Goal: Information Seeking & Learning: Learn about a topic

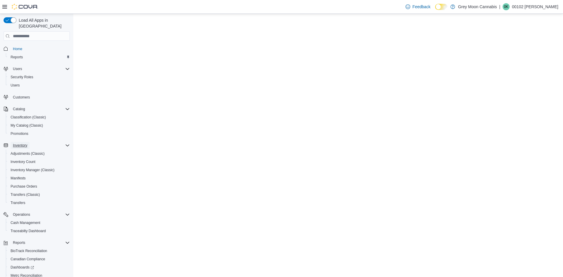
click at [23, 143] on span "Inventory" at bounding box center [20, 145] width 14 height 5
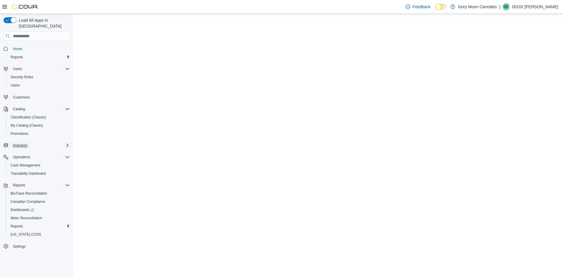
click at [23, 143] on span "Inventory" at bounding box center [20, 145] width 14 height 5
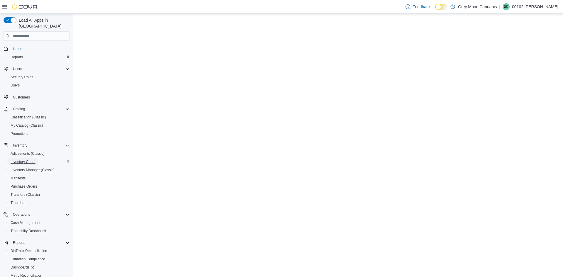
click at [18, 160] on span "Inventory Count" at bounding box center [23, 162] width 25 height 5
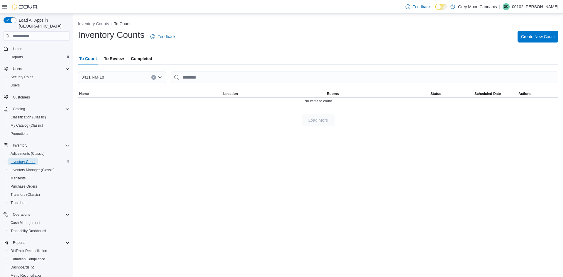
click at [24, 160] on span "Inventory Count" at bounding box center [23, 162] width 25 height 5
click at [23, 151] on span "Adjustments (Classic)" at bounding box center [28, 153] width 34 height 5
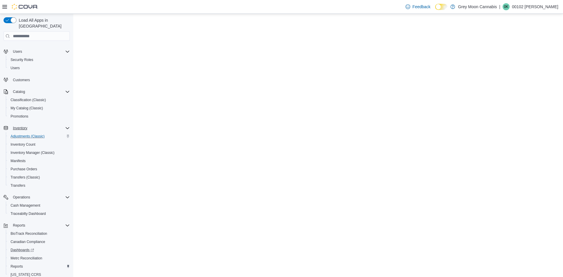
scroll to position [35, 0]
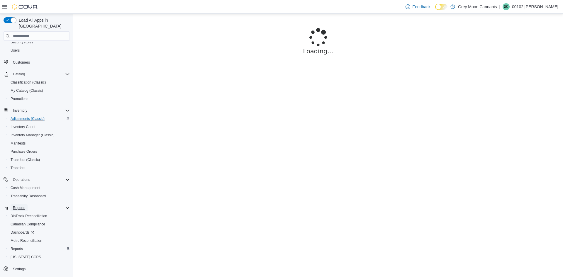
click at [26, 205] on button "Reports" at bounding box center [19, 208] width 17 height 7
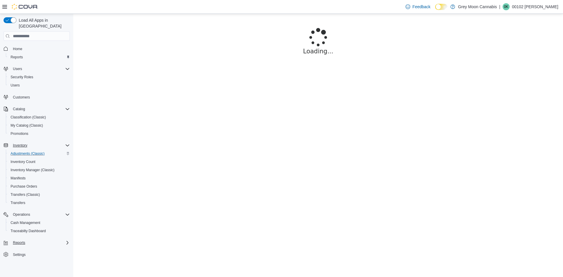
scroll to position [0, 0]
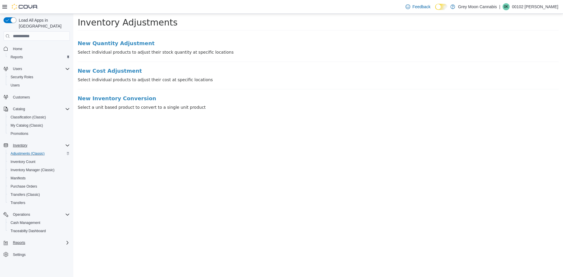
click at [67, 241] on icon "Complex example" at bounding box center [67, 243] width 5 height 5
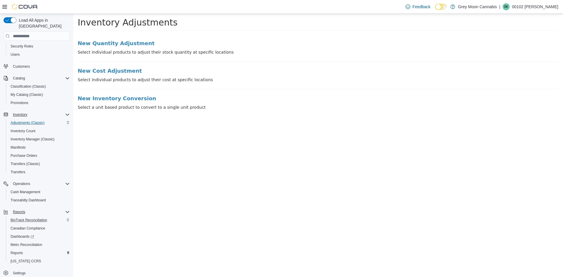
scroll to position [35, 0]
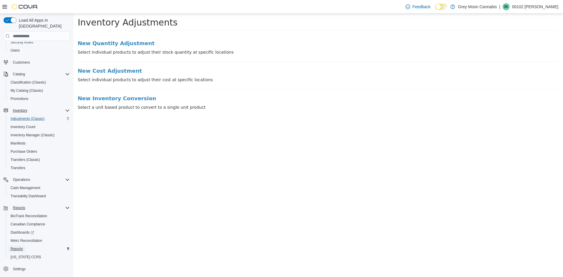
click at [22, 247] on span "Reports" at bounding box center [17, 249] width 12 height 5
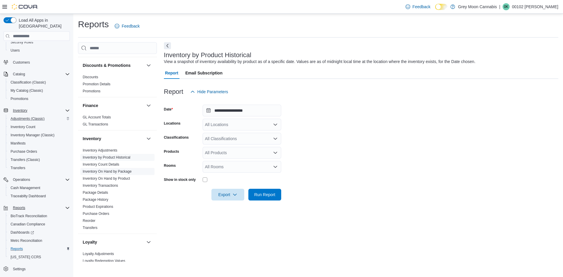
scroll to position [117, 0]
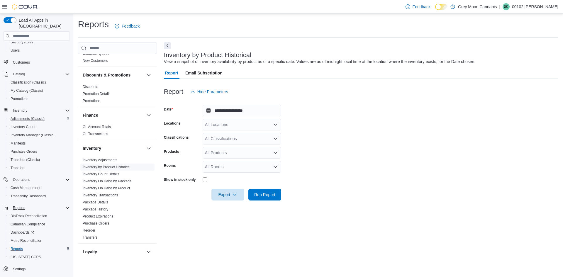
click at [118, 167] on link "Inventory by Product Historical" at bounding box center [107, 167] width 48 height 4
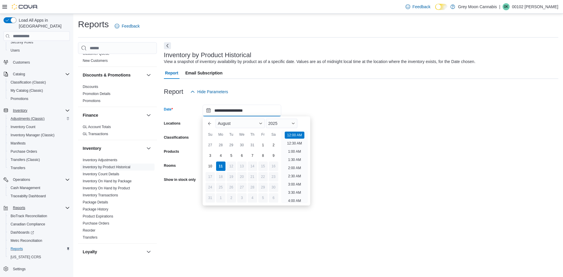
scroll to position [18, 0]
click at [258, 110] on input "**********" at bounding box center [242, 111] width 79 height 12
click at [253, 110] on input "**********" at bounding box center [242, 111] width 79 height 12
click at [209, 125] on button "Previous Month" at bounding box center [209, 123] width 9 height 9
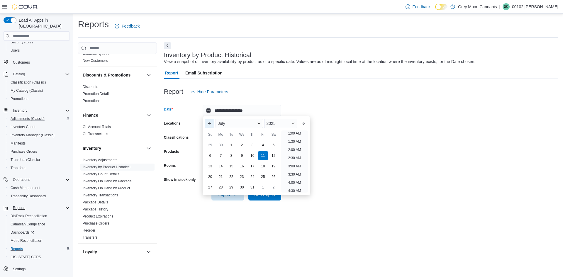
scroll to position [1, 0]
click at [256, 189] on div "31" at bounding box center [252, 188] width 10 height 10
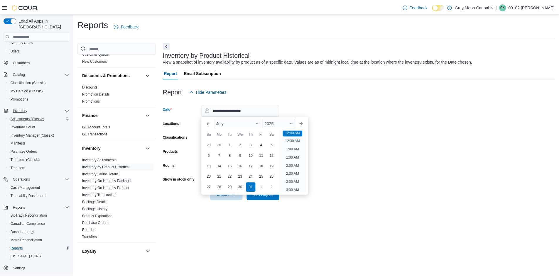
scroll to position [0, 0]
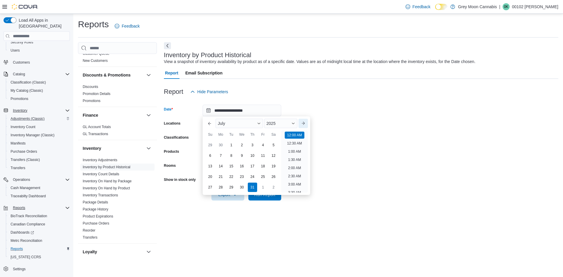
click at [306, 123] on button "Next month" at bounding box center [303, 123] width 9 height 9
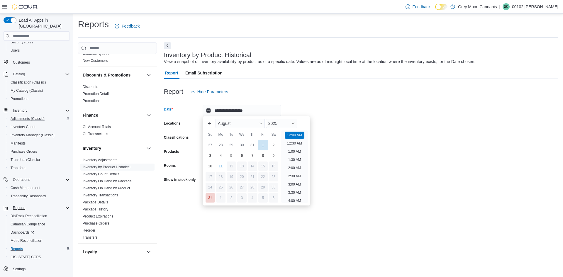
click at [264, 146] on div "1" at bounding box center [263, 145] width 10 height 10
type input "**********"
click at [298, 135] on li "12:00 AM" at bounding box center [295, 135] width 20 height 7
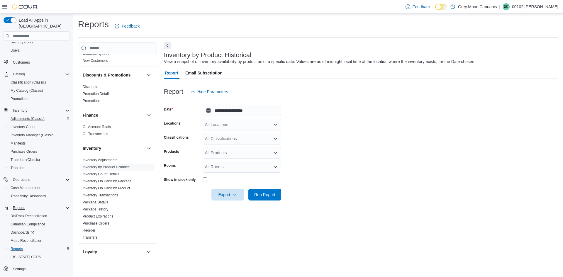
click at [298, 135] on form "**********" at bounding box center [361, 149] width 395 height 103
click at [264, 193] on span "Run Report" at bounding box center [264, 195] width 21 height 6
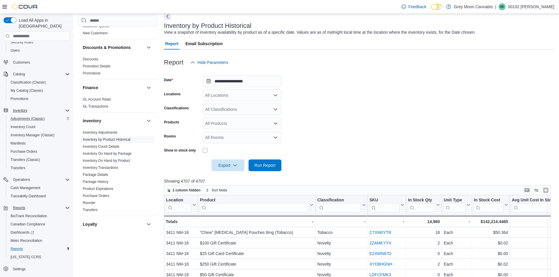
click at [531, 191] on button "Keyboard shortcuts" at bounding box center [527, 190] width 7 height 7
click at [549, 193] on button "Enter fullscreen" at bounding box center [545, 190] width 7 height 7
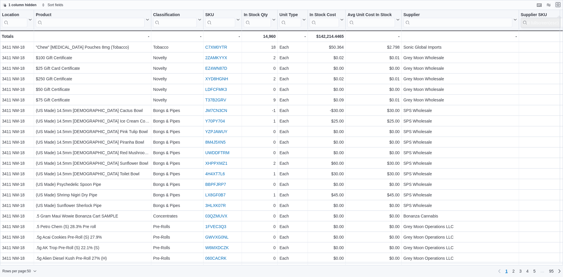
click at [560, 7] on button "Exit fullscreen" at bounding box center [558, 4] width 7 height 7
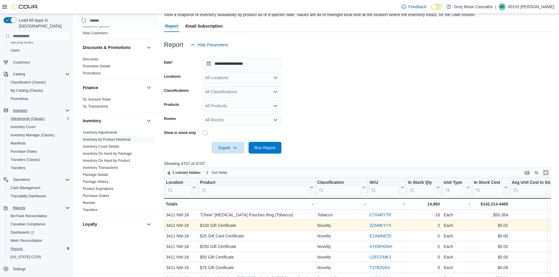
scroll to position [88, 0]
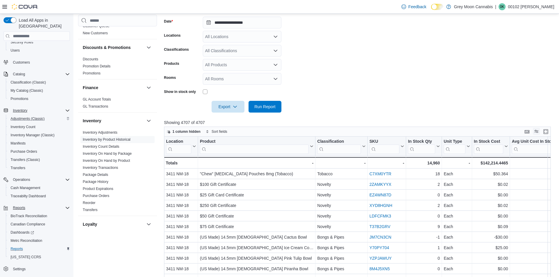
click at [540, 131] on button "Display options" at bounding box center [536, 131] width 7 height 7
click at [481, 97] on div at bounding box center [359, 98] width 391 height 5
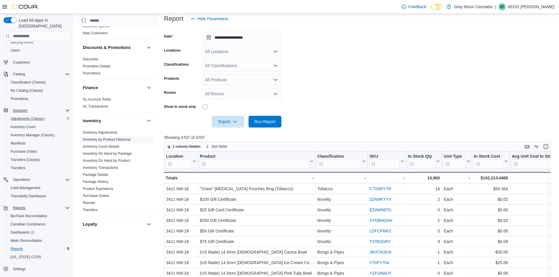
scroll to position [0, 0]
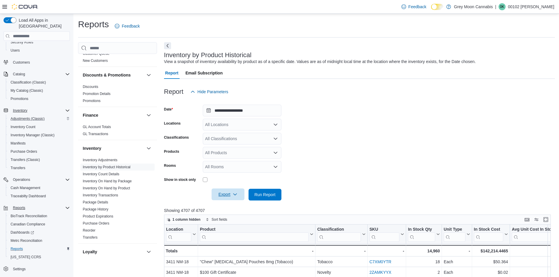
click at [225, 195] on span "Export" at bounding box center [228, 195] width 26 height 12
click at [234, 208] on span "Export to Excel" at bounding box center [229, 206] width 26 height 5
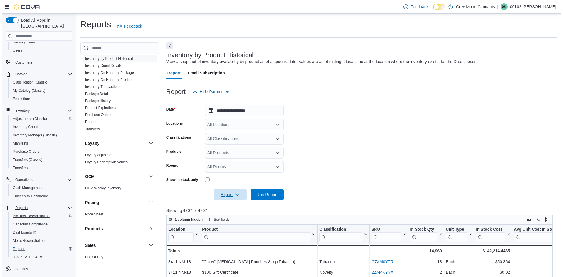
scroll to position [293, 0]
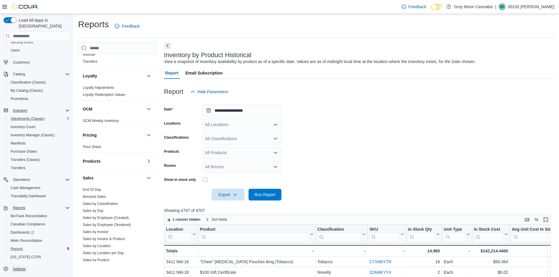
click at [28, 266] on link "Settings" at bounding box center [19, 269] width 17 height 7
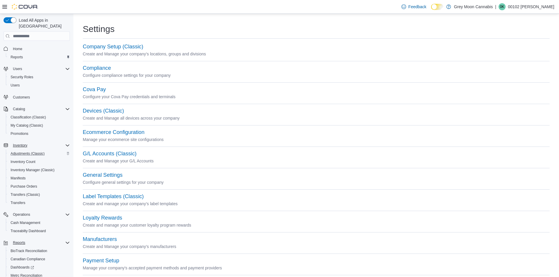
click at [527, 8] on p "00102 [PERSON_NAME]" at bounding box center [531, 6] width 46 height 7
click at [519, 58] on span "Sign Out" at bounding box center [517, 58] width 16 height 6
